Goal: Check status: Check status

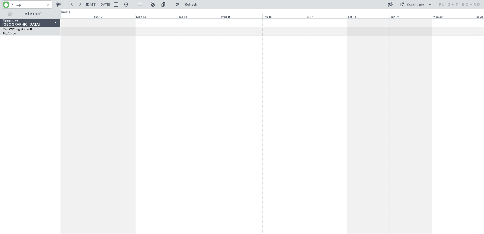
click at [1, 137] on div "A/C Booked ExecuJet [GEOGRAPHIC_DATA] ZS-TWP King Air 260 FALA/HLA Lanseria 0 0…" at bounding box center [242, 121] width 484 height 225
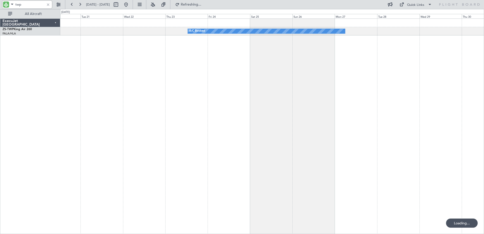
click at [15, 143] on div "A/C Booked ExecuJet [GEOGRAPHIC_DATA] ZS-TWP King Air 260 FALA/HLA Lanseria 0 0…" at bounding box center [242, 121] width 484 height 225
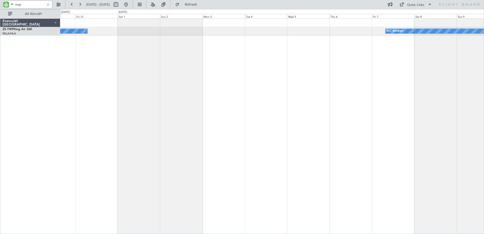
click at [243, 122] on div "A/C Booked A/C Booked A/C Booked" at bounding box center [272, 125] width 424 height 215
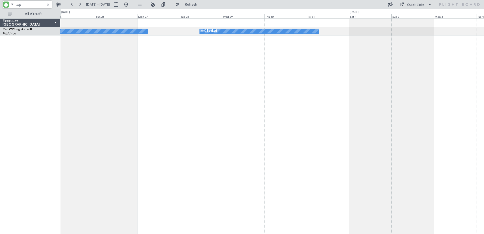
click at [484, 92] on html "twp [DATE] - [DATE] Refresh Quick Links All Aircraft A/C Booked A/C Booked Exec…" at bounding box center [242, 117] width 484 height 234
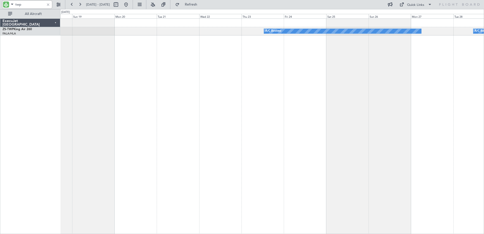
click at [484, 155] on html "twp [DATE] - [DATE] Refresh Quick Links All Aircraft A/C Booked A/C Booked Exec…" at bounding box center [242, 117] width 484 height 234
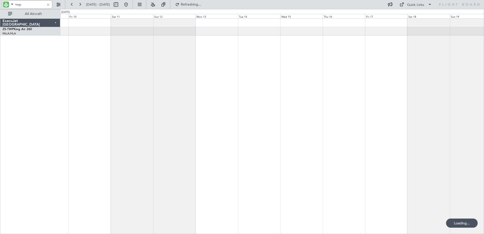
click at [370, 169] on div "A/C Booked" at bounding box center [272, 125] width 424 height 215
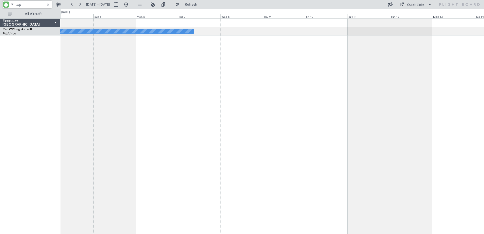
click at [414, 164] on div "A/C Booked" at bounding box center [272, 125] width 424 height 215
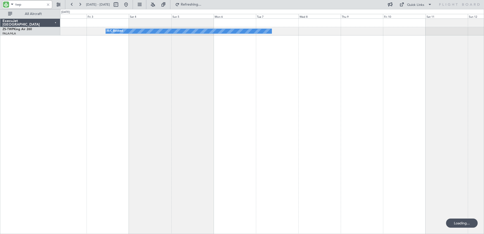
click at [160, 144] on div "A/C Booked" at bounding box center [272, 125] width 424 height 215
click at [17, 5] on input "twp" at bounding box center [29, 5] width 29 height 8
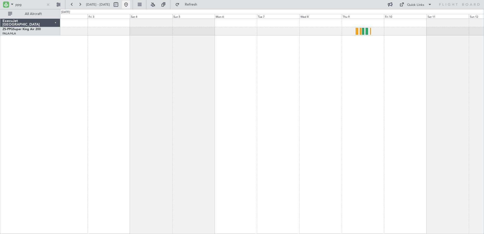
click at [130, 6] on button at bounding box center [126, 5] width 8 height 8
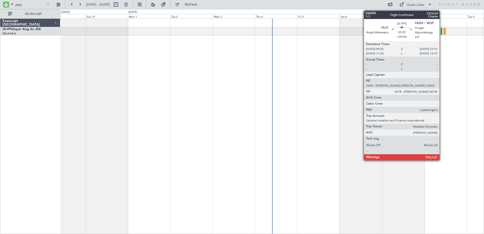
click at [442, 32] on div at bounding box center [442, 31] width 2 height 7
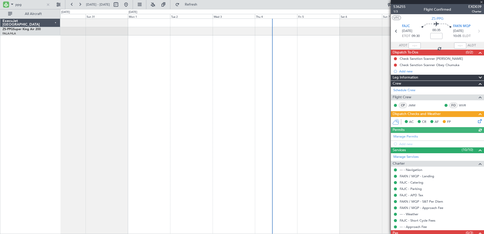
scroll to position [17, 0]
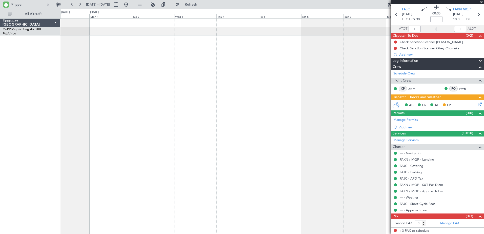
click at [157, 154] on div "Planned Maint Lanseria" at bounding box center [272, 125] width 424 height 215
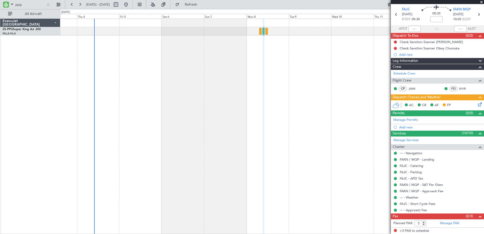
click at [195, 161] on div "A/C Booked A/C Booked A/C Booked A/C Booked A/C Booked" at bounding box center [272, 125] width 424 height 215
click at [21, 5] on input "ppg" at bounding box center [29, 5] width 29 height 8
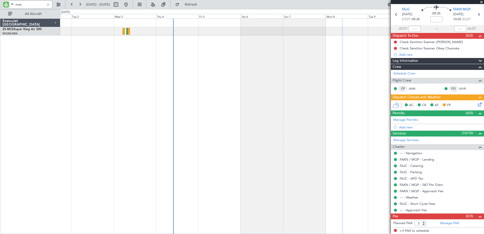
click at [219, 75] on div at bounding box center [272, 125] width 424 height 215
click at [134, 60] on div at bounding box center [272, 125] width 424 height 215
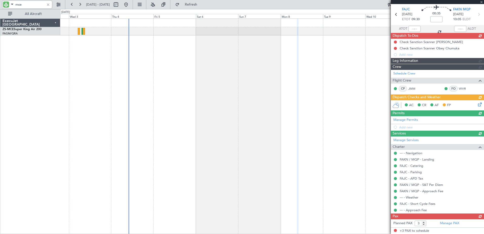
click at [221, 108] on div at bounding box center [272, 125] width 424 height 215
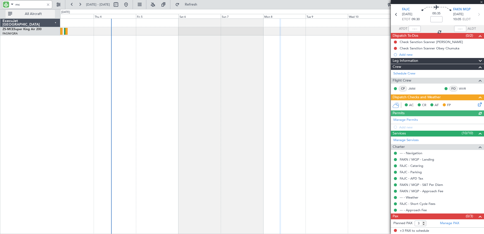
type input "m"
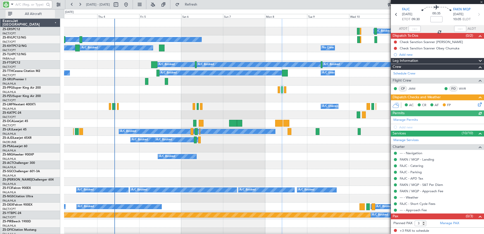
type input "y"
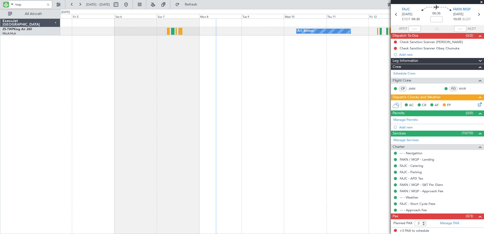
click at [0, 95] on html "twp [DATE] - [DATE] Refresh Quick Links All Aircraft A/C Booked A/C Booked A/C …" at bounding box center [242, 117] width 484 height 234
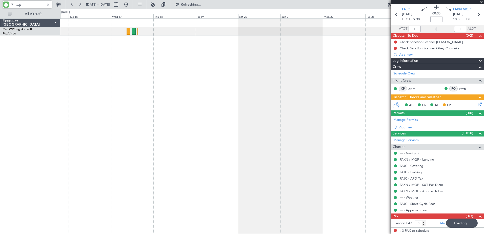
click at [0, 80] on html "twp [DATE] - [DATE] Refreshing... Quick Links All Aircraft A/C Booked A/C Booke…" at bounding box center [242, 117] width 484 height 234
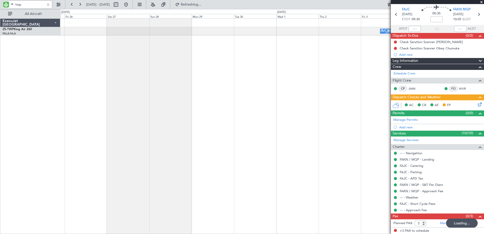
click at [104, 87] on div "A/C Booked" at bounding box center [272, 125] width 424 height 215
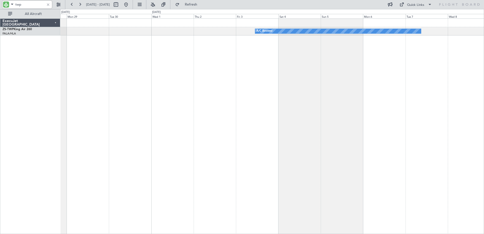
scroll to position [0, 0]
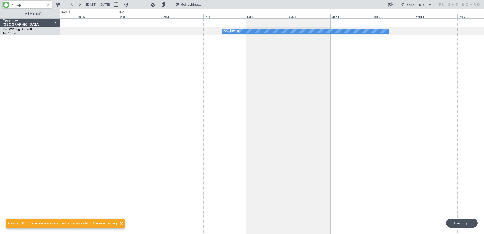
click at [296, 82] on div "A/C Booked" at bounding box center [272, 125] width 424 height 215
type input "twp"
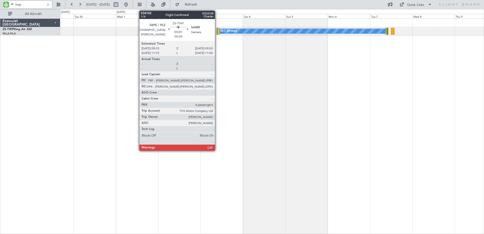
click at [217, 32] on div at bounding box center [217, 31] width 1 height 7
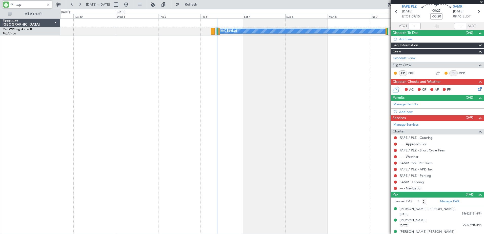
scroll to position [37, 0]
